Goal: Task Accomplishment & Management: Use online tool/utility

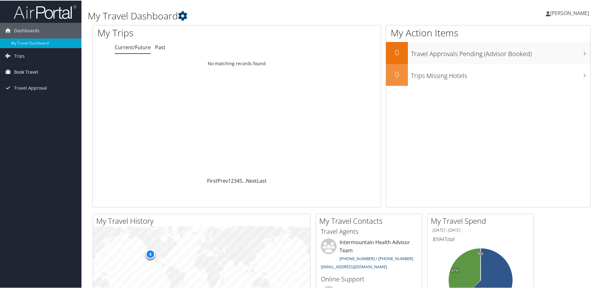
click at [39, 72] on link "Book Travel" at bounding box center [41, 72] width 82 height 16
click at [27, 121] on span "Travel Approval" at bounding box center [30, 116] width 33 height 16
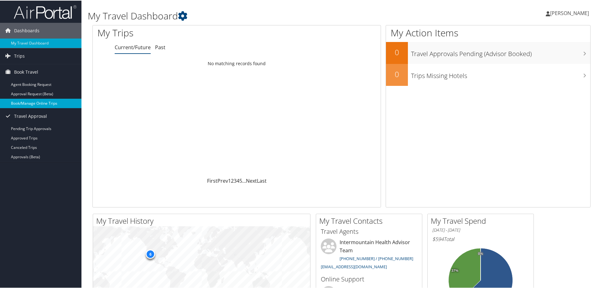
click at [30, 104] on link "Book/Manage Online Trips" at bounding box center [41, 102] width 82 height 9
